Goal: Information Seeking & Learning: Learn about a topic

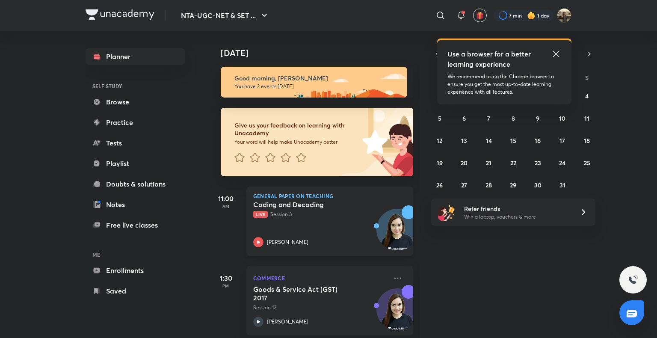
click at [265, 217] on span "Live" at bounding box center [260, 214] width 15 height 7
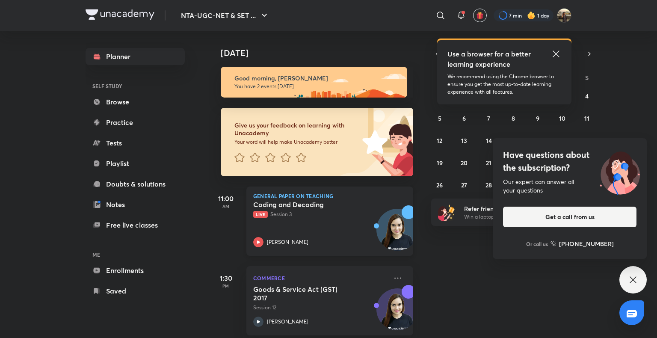
click at [247, 239] on div "General Paper on Teaching Coding and Decoding Live Session 3 [PERSON_NAME]" at bounding box center [329, 221] width 167 height 69
